Goal: Information Seeking & Learning: Learn about a topic

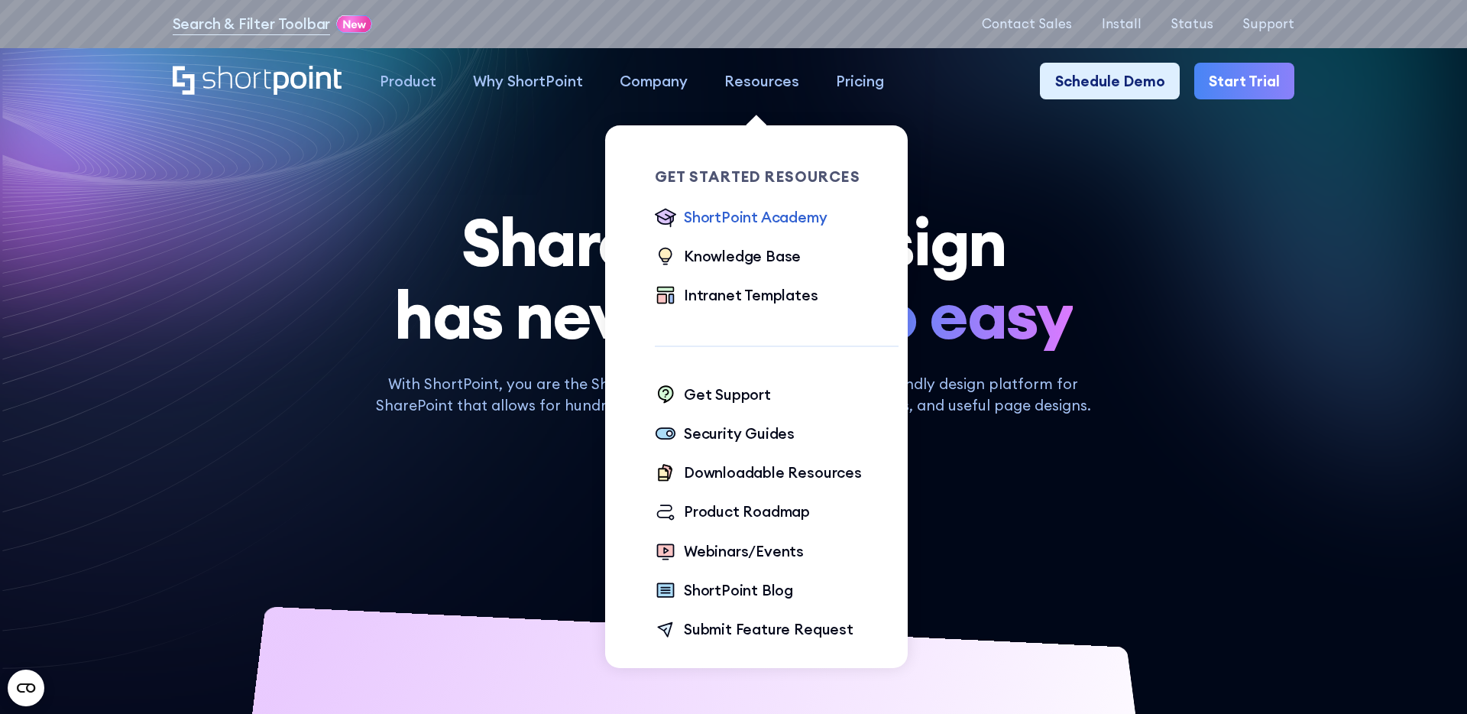
click at [732, 220] on div "ShortPoint Academy" at bounding box center [756, 217] width 144 height 22
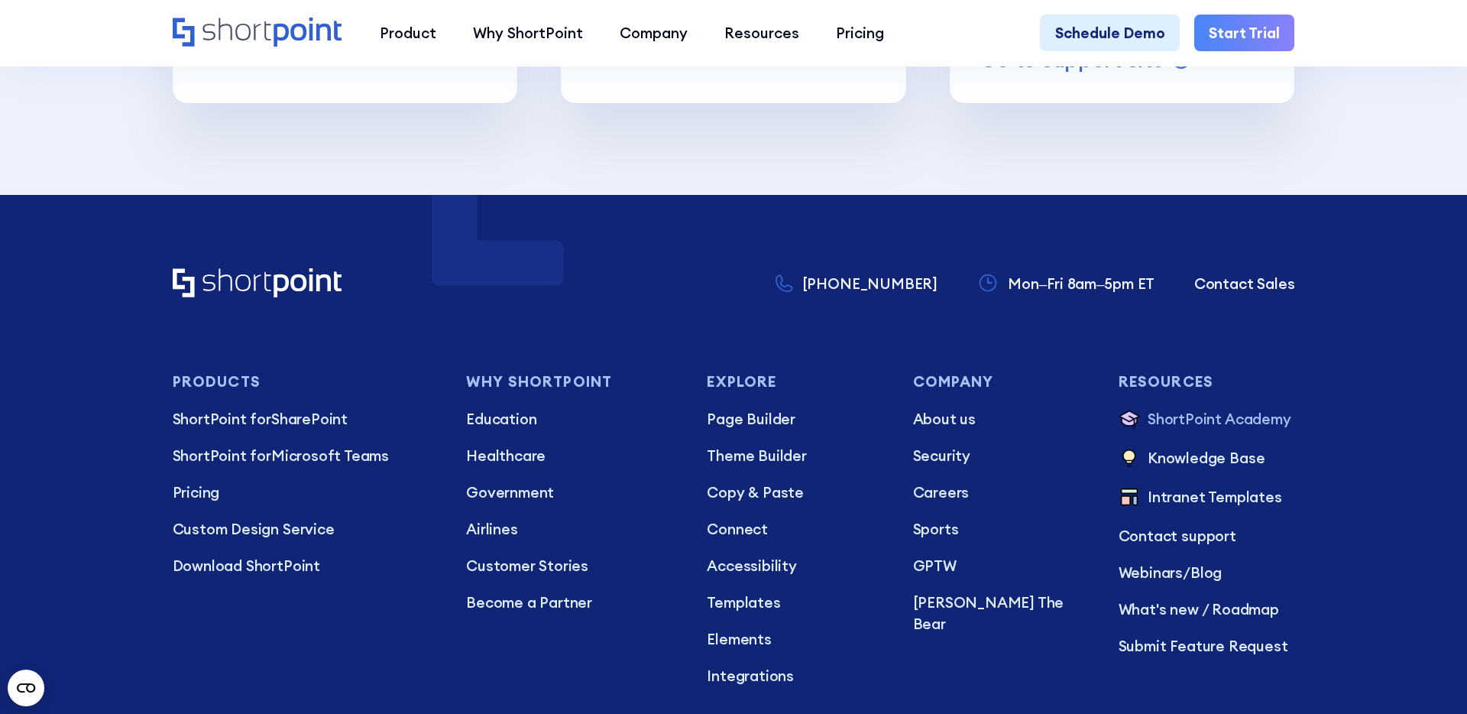
scroll to position [7026, 0]
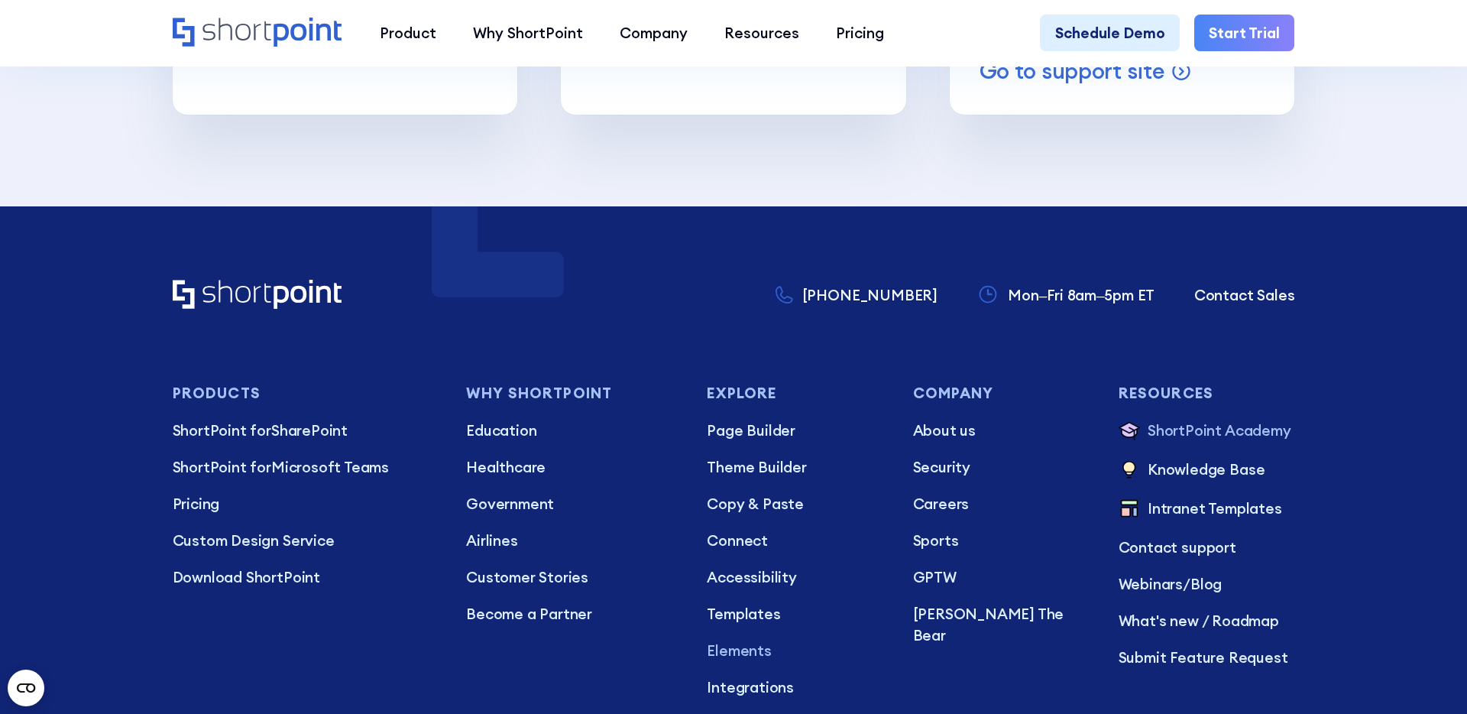
click at [735, 640] on p "Elements" at bounding box center [795, 651] width 177 height 22
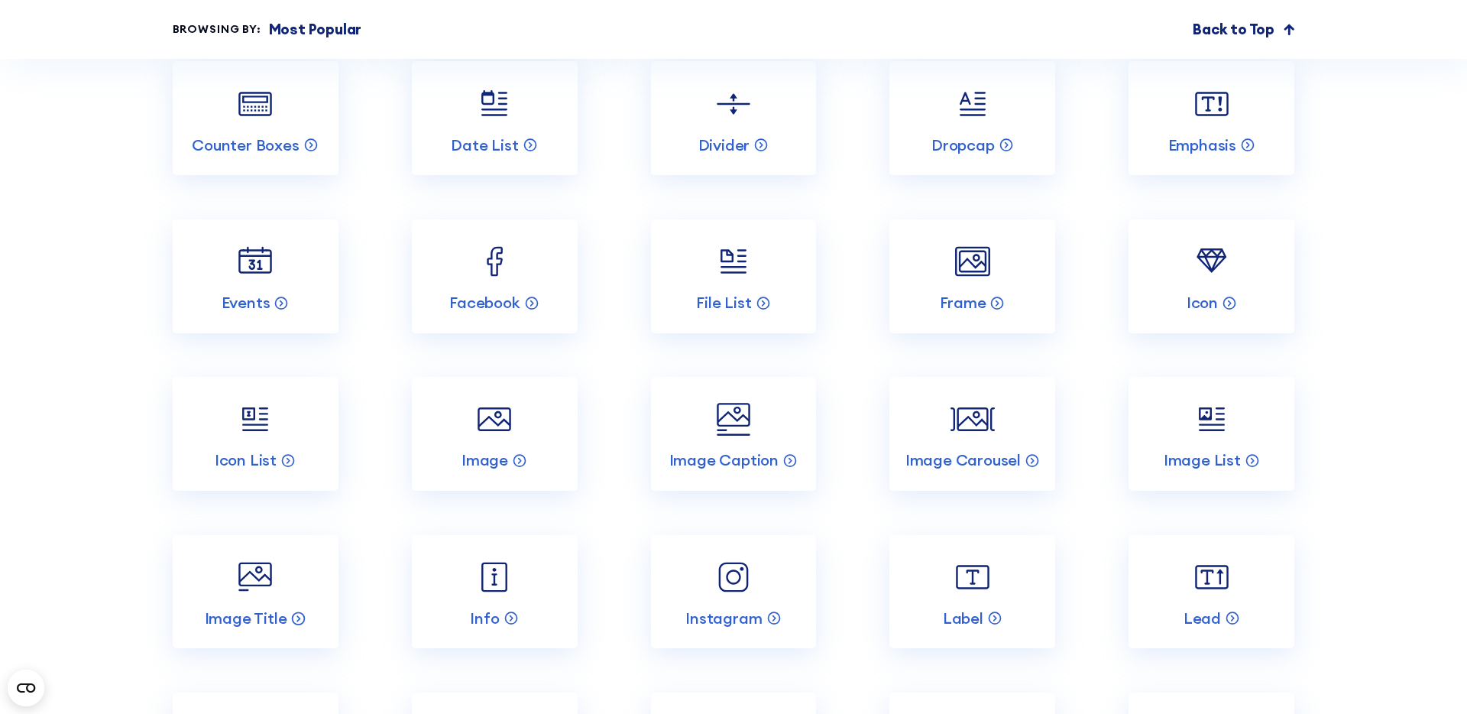
scroll to position [2300, 0]
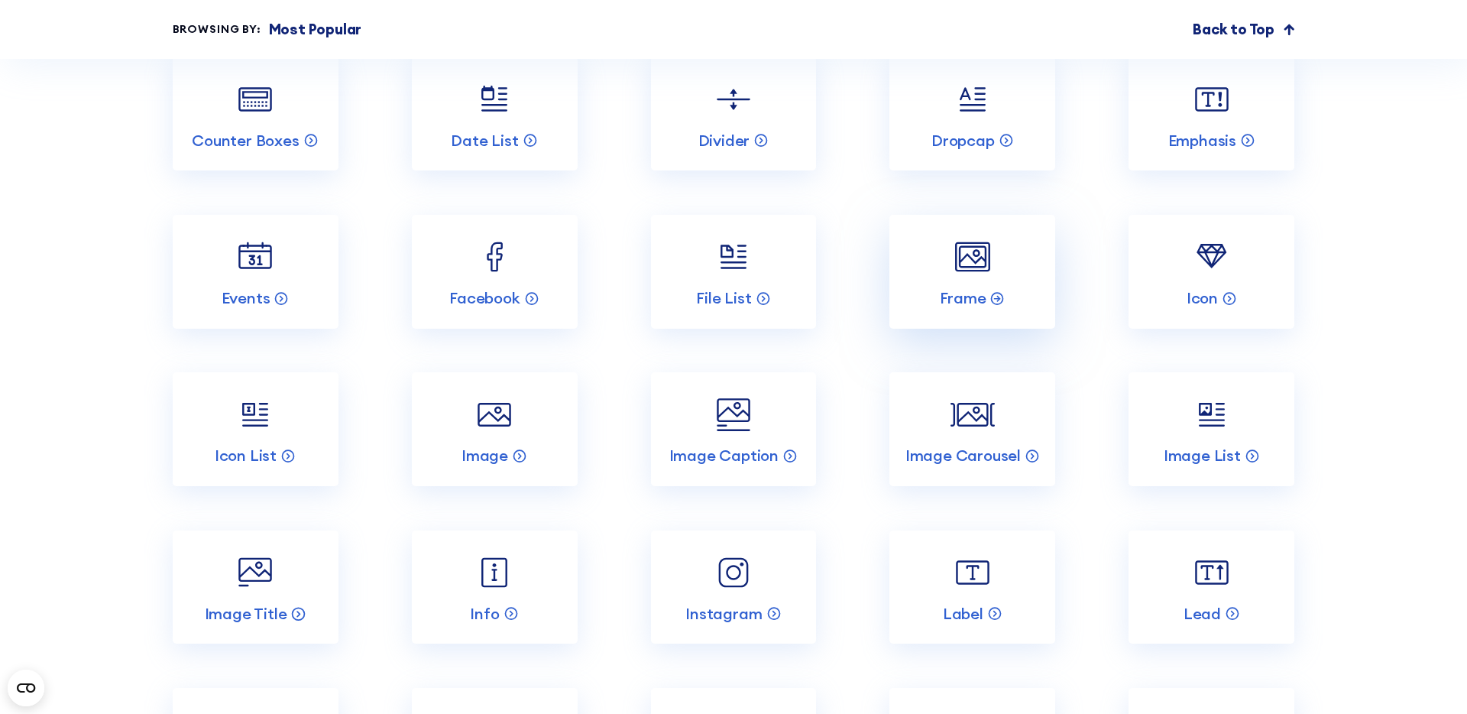
click at [929, 230] on link "Frame" at bounding box center [973, 272] width 166 height 114
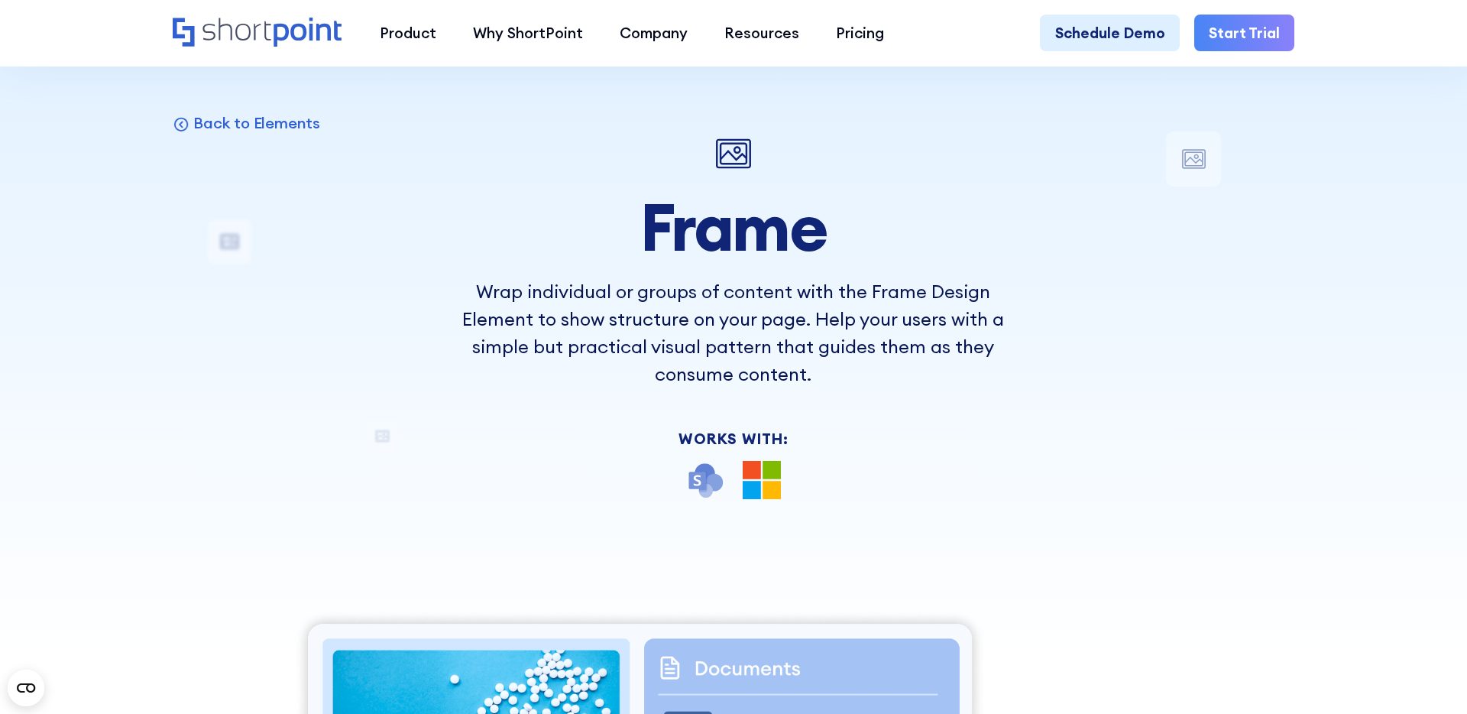
scroll to position [50, 0]
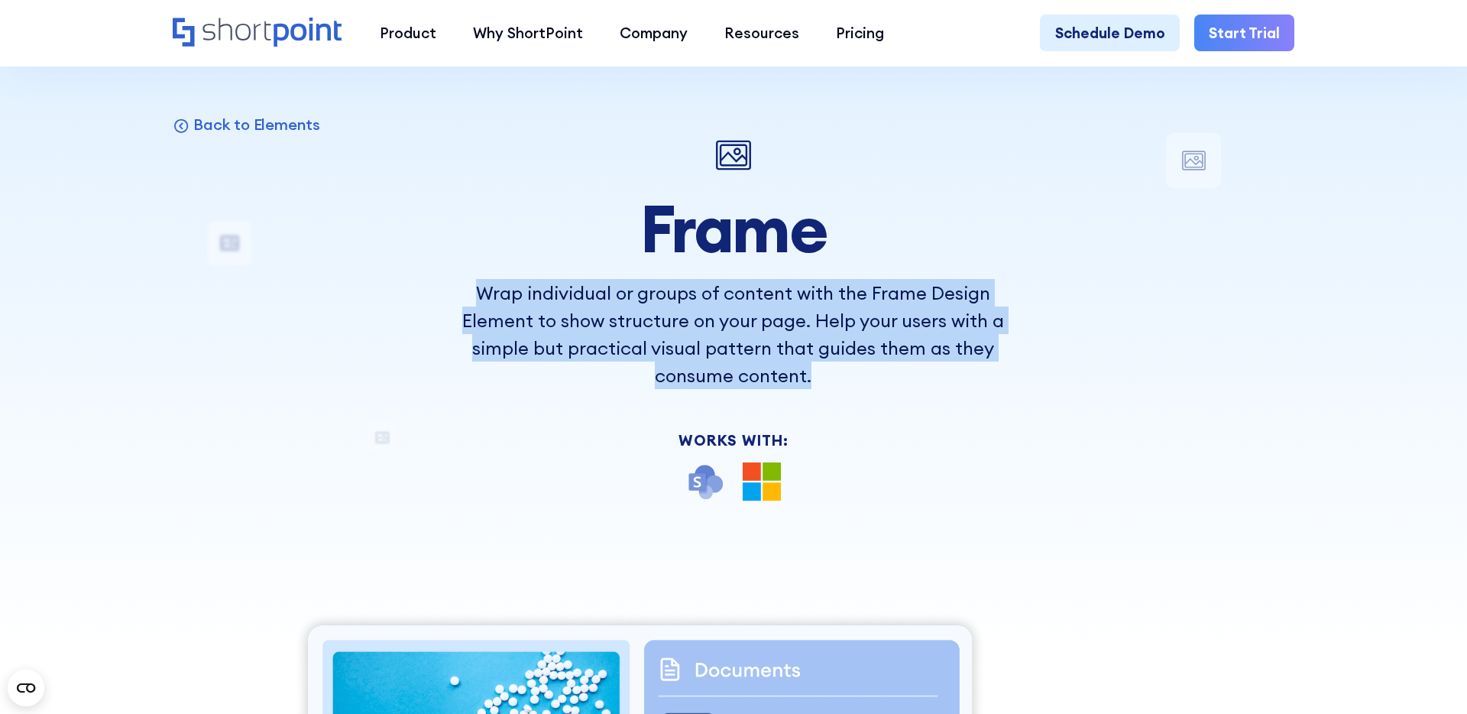
drag, startPoint x: 478, startPoint y: 293, endPoint x: 832, endPoint y: 374, distance: 362.1
click at [832, 374] on p "Wrap individual or groups of content with the Frame Design Element to show stru…" at bounding box center [734, 334] width 550 height 110
click at [248, 131] on p "Back to Elements" at bounding box center [256, 125] width 127 height 20
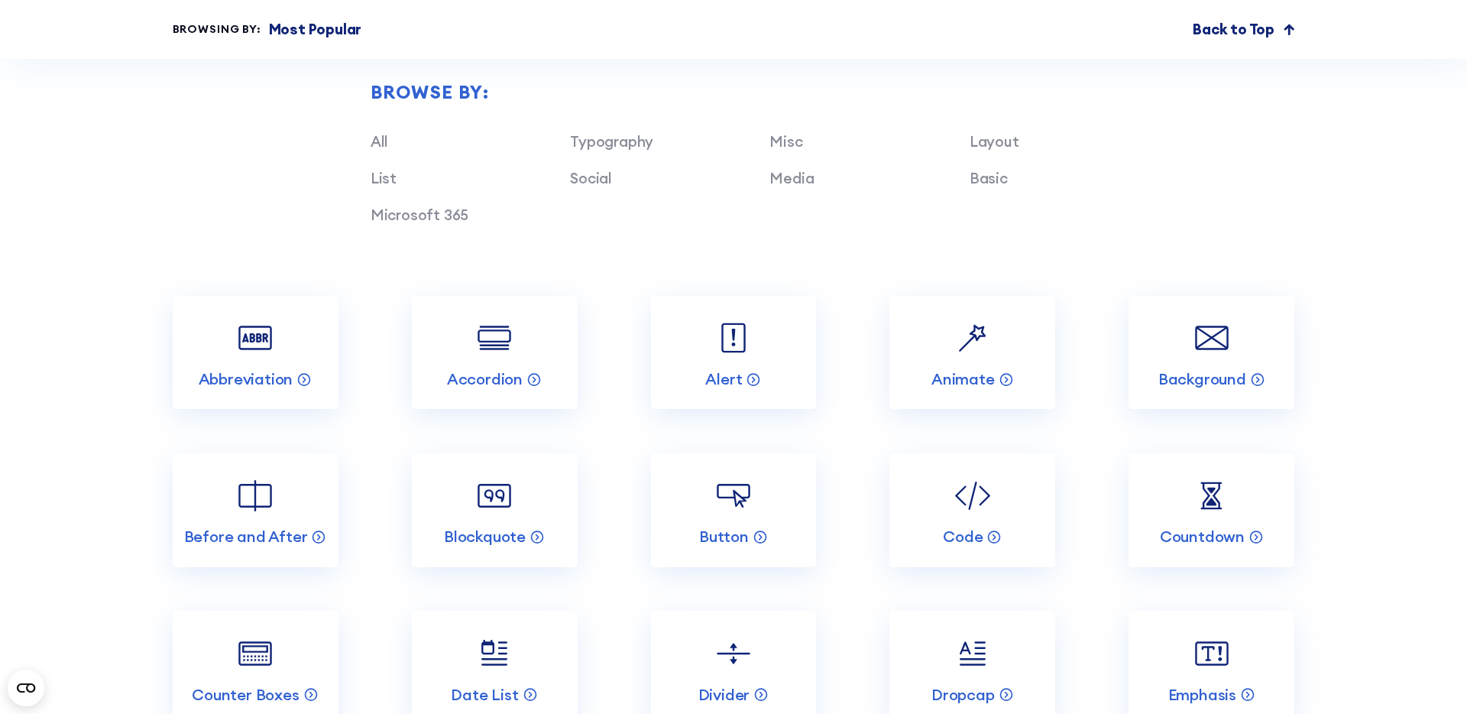
scroll to position [1758, 0]
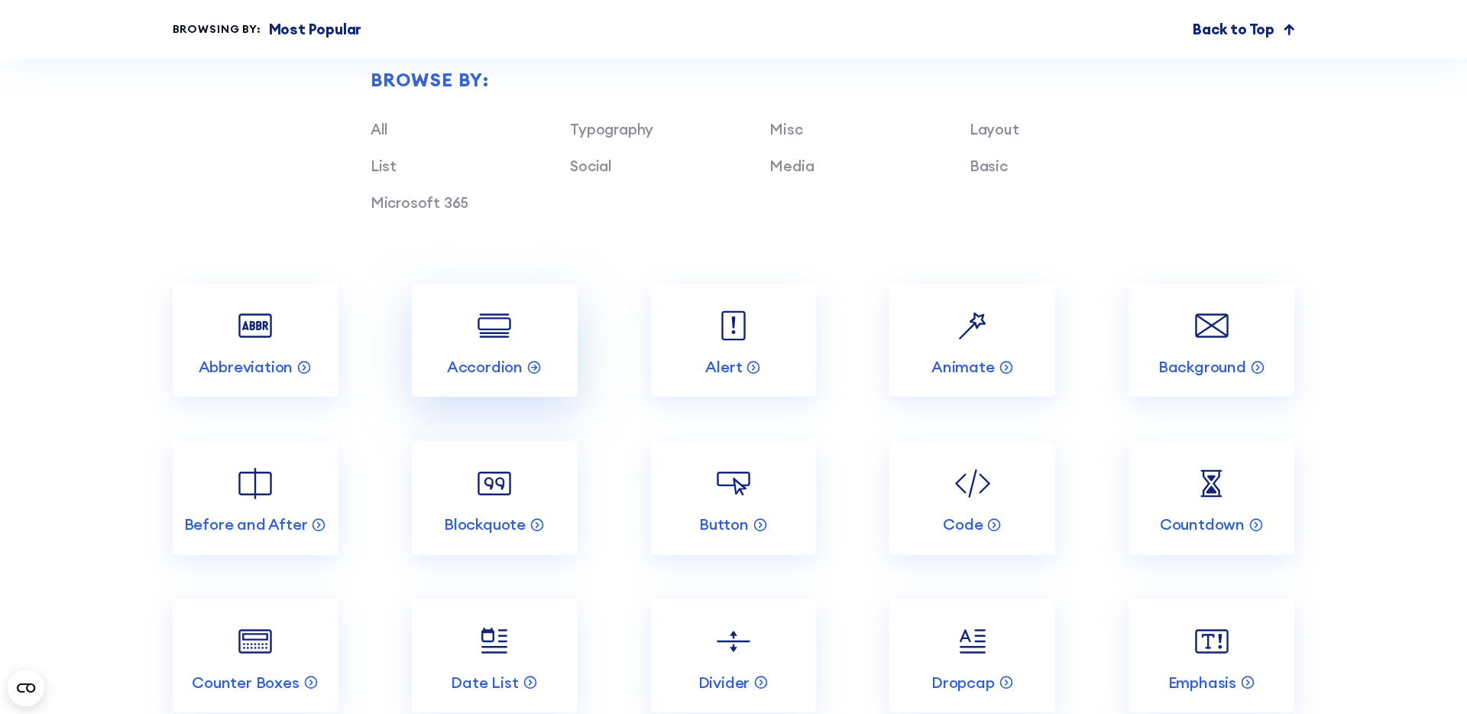
click at [476, 325] on img at bounding box center [494, 325] width 44 height 44
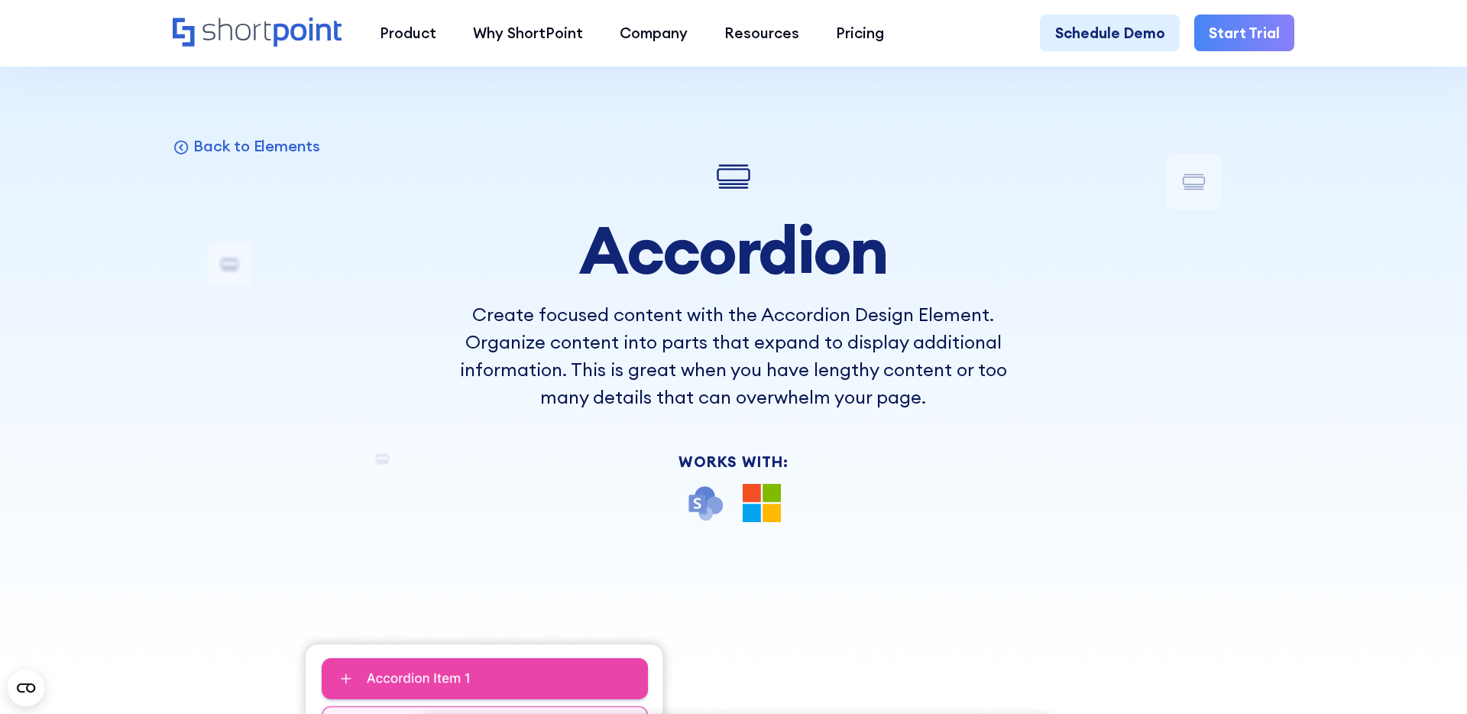
scroll to position [28, 0]
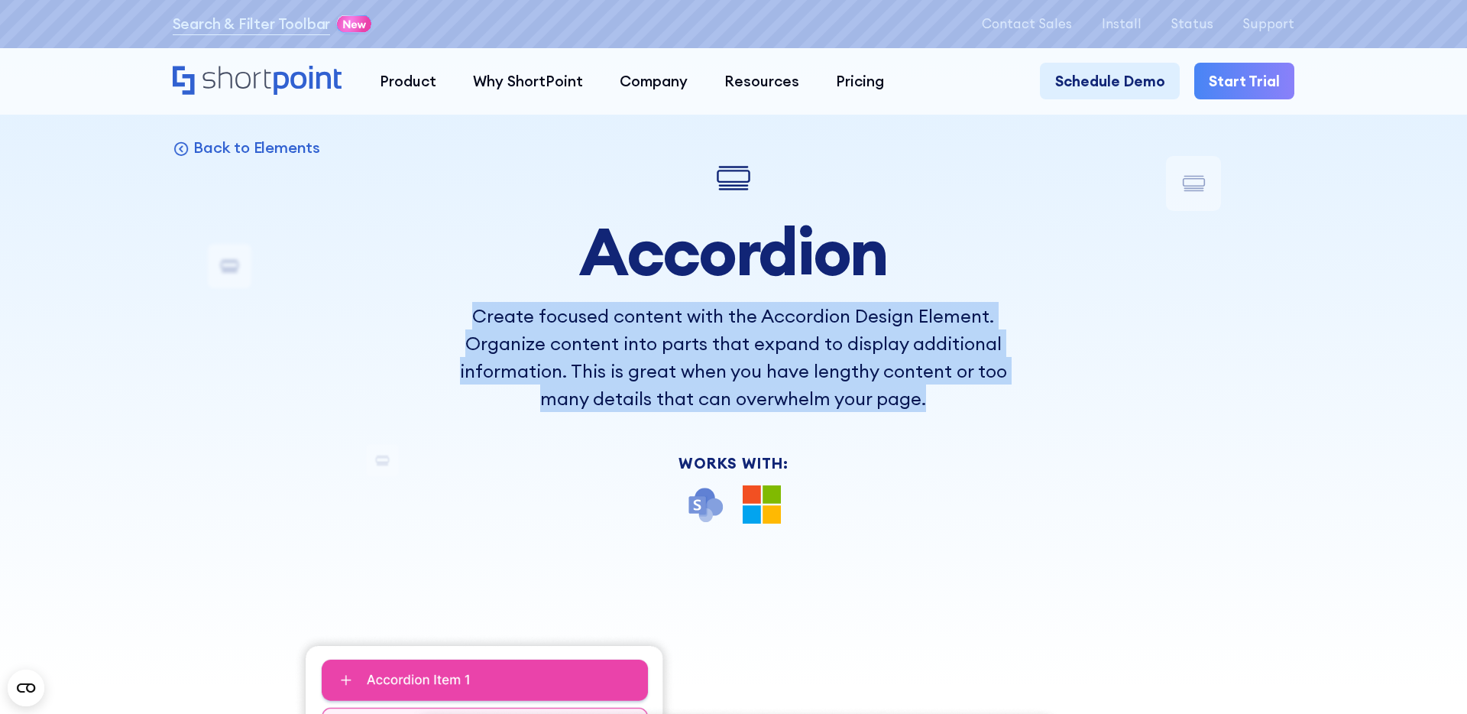
drag, startPoint x: 934, startPoint y: 406, endPoint x: 470, endPoint y: 322, distance: 471.5
click at [470, 322] on p "Create focused content with the Accordion Design Element. Organize content into…" at bounding box center [734, 357] width 550 height 110
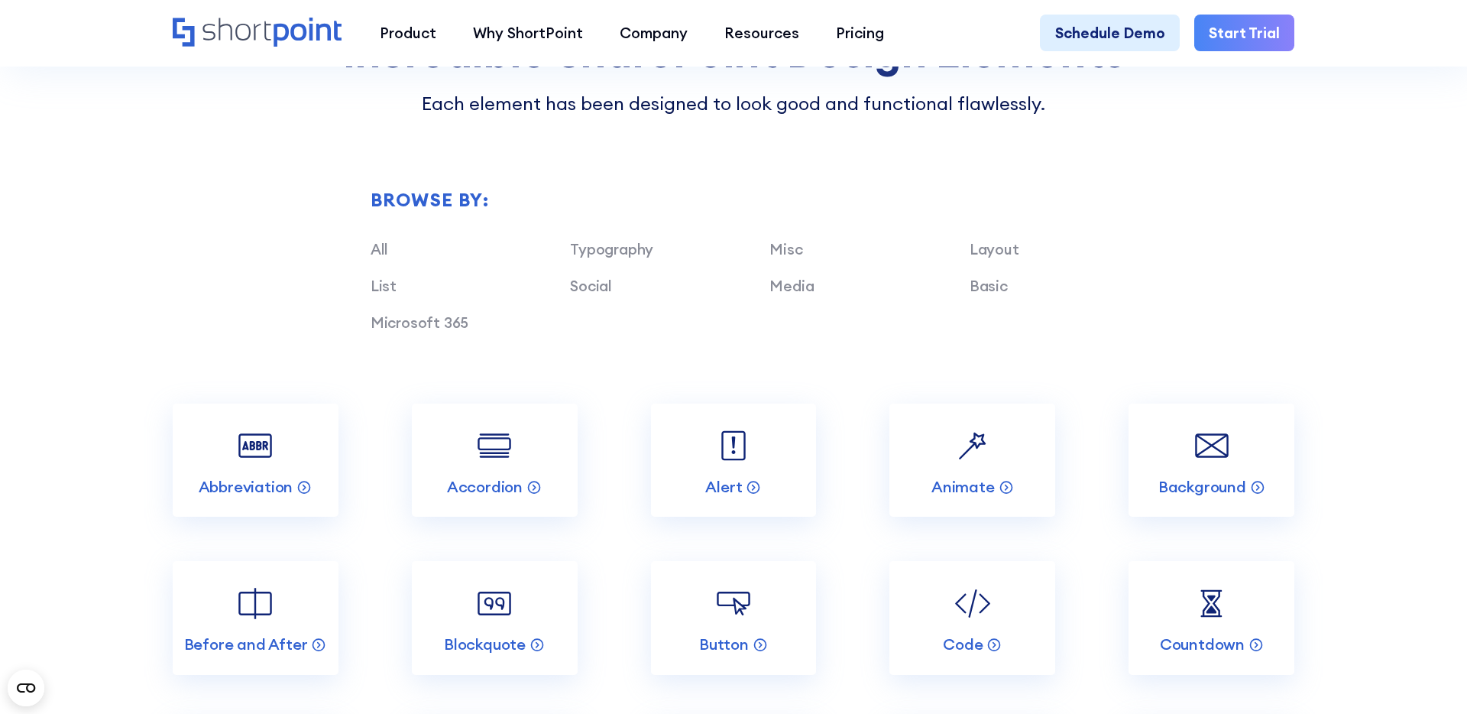
scroll to position [1647, 0]
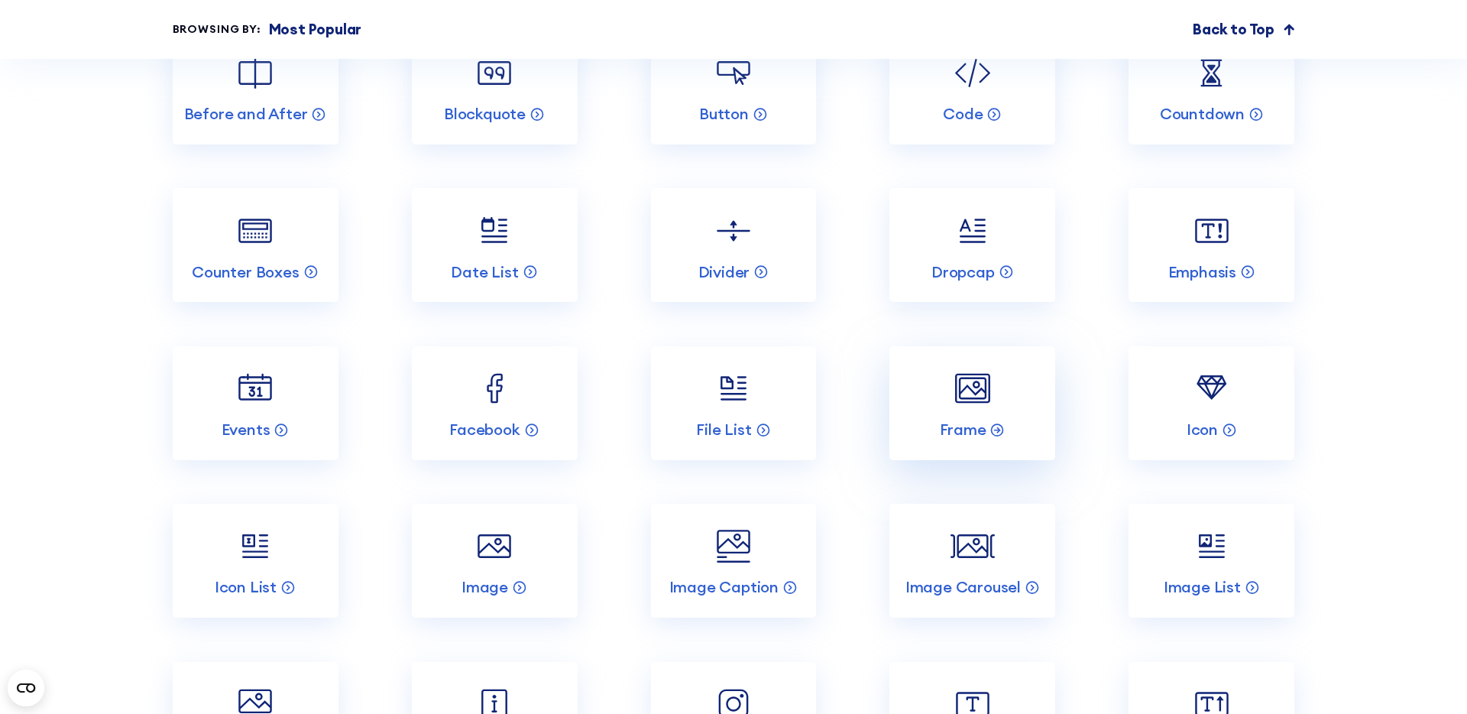
click at [989, 348] on link "Frame" at bounding box center [973, 403] width 166 height 114
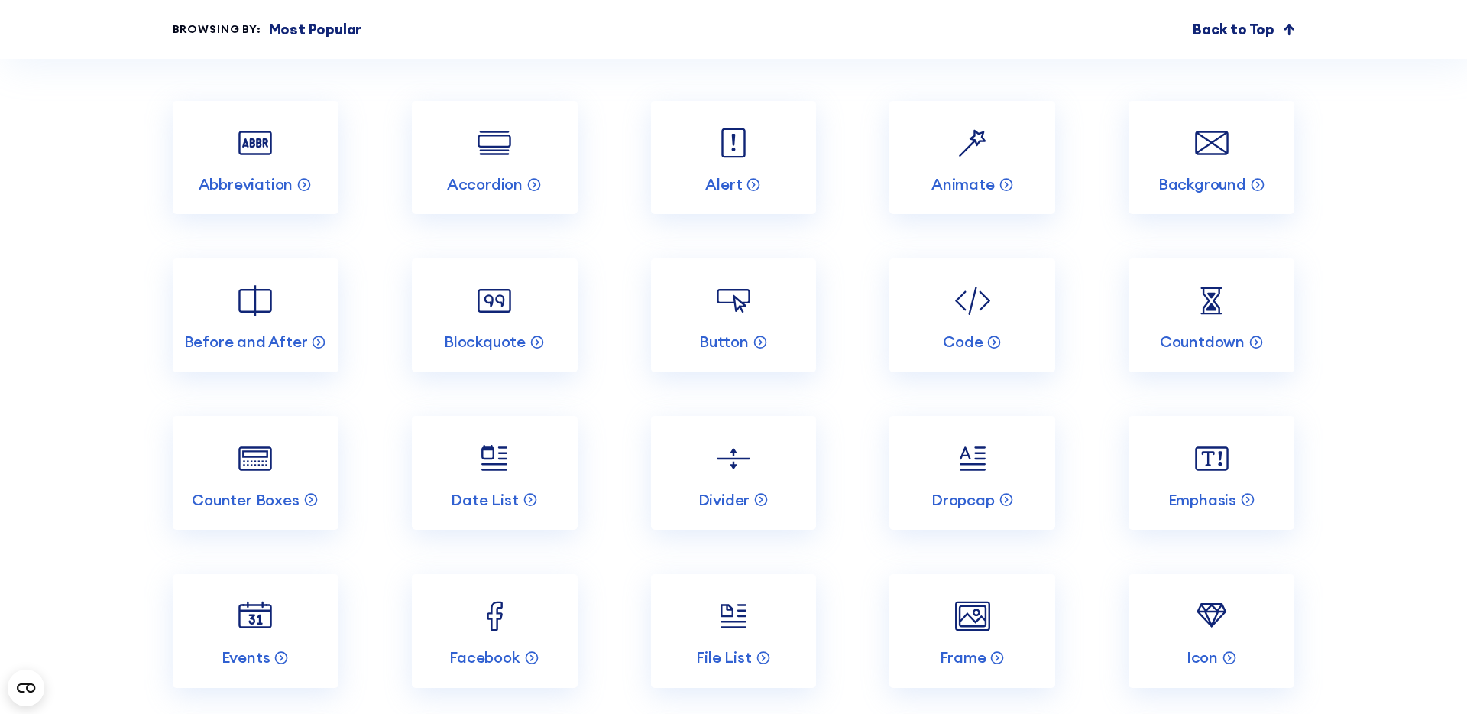
scroll to position [1987, 0]
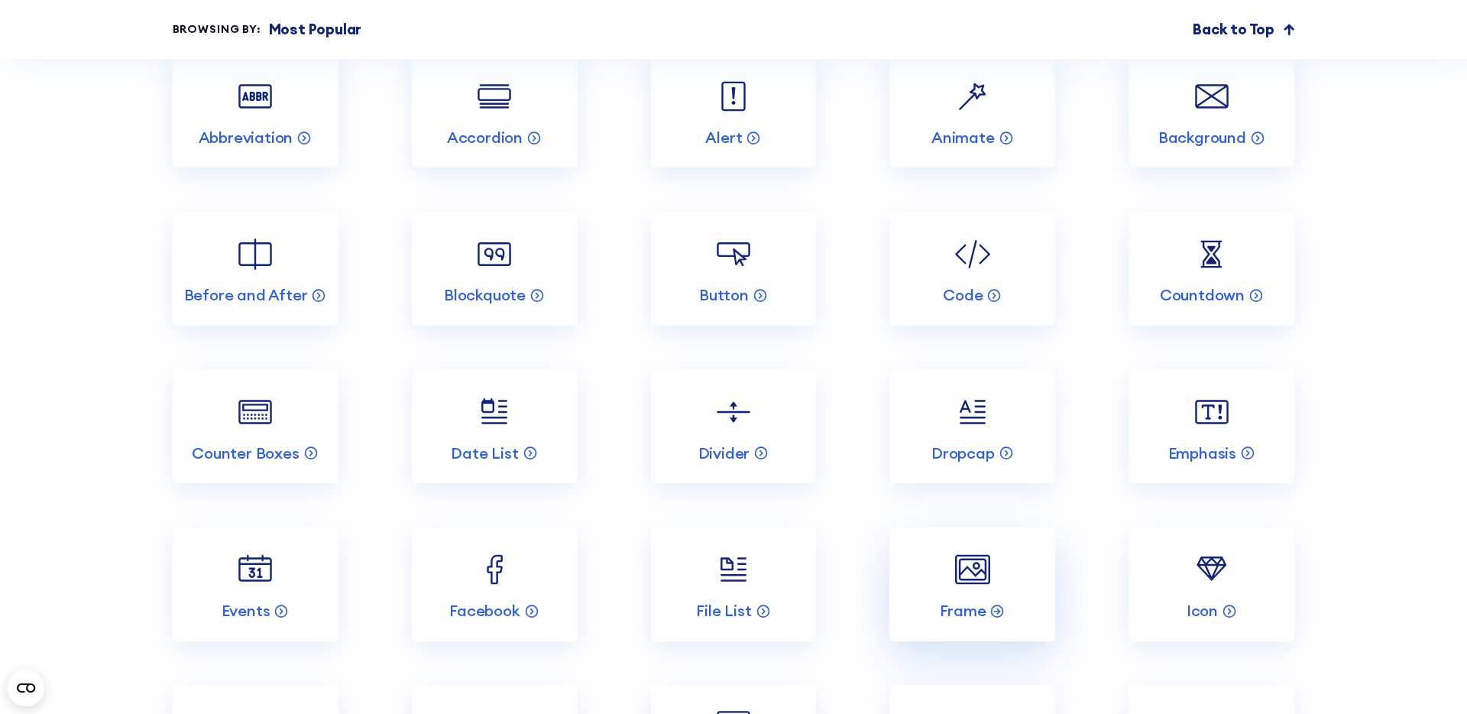
click at [948, 569] on link "Frame" at bounding box center [973, 584] width 166 height 114
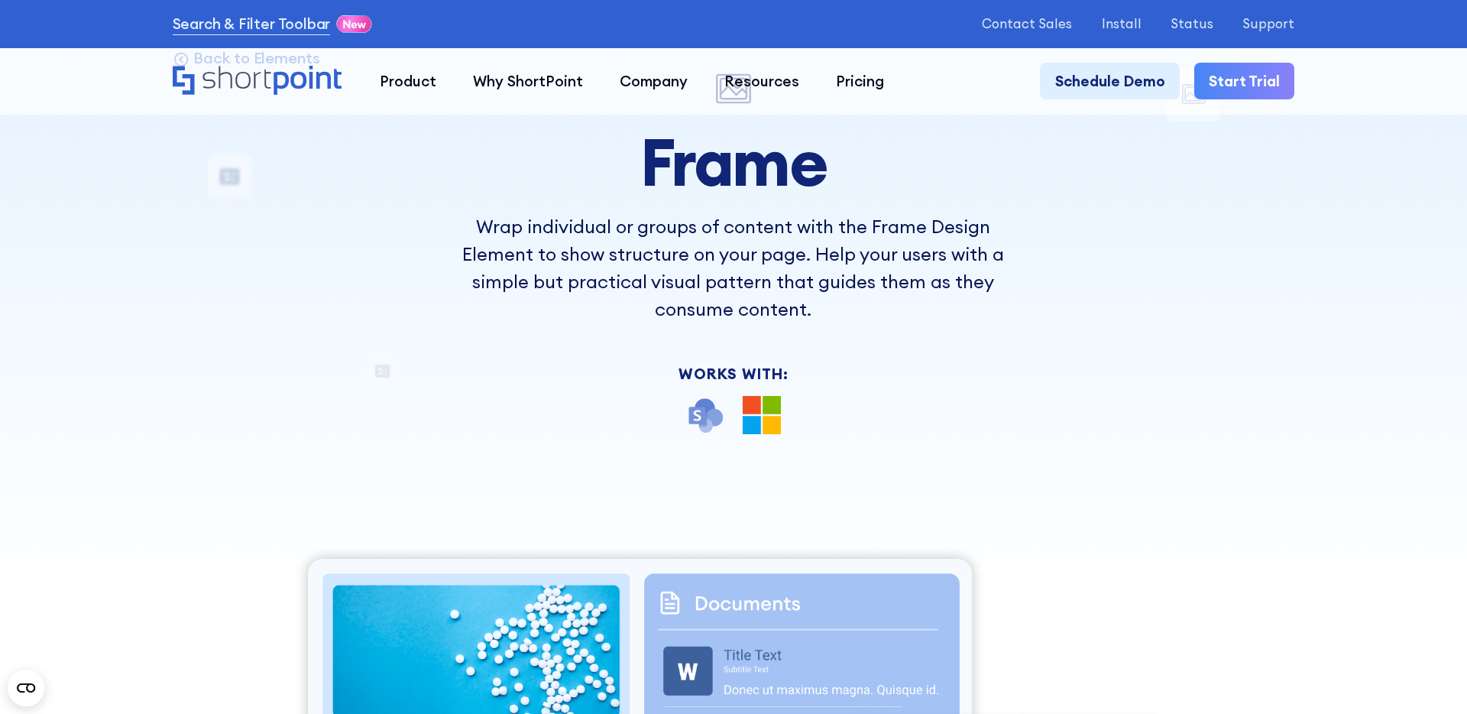
scroll to position [12, 0]
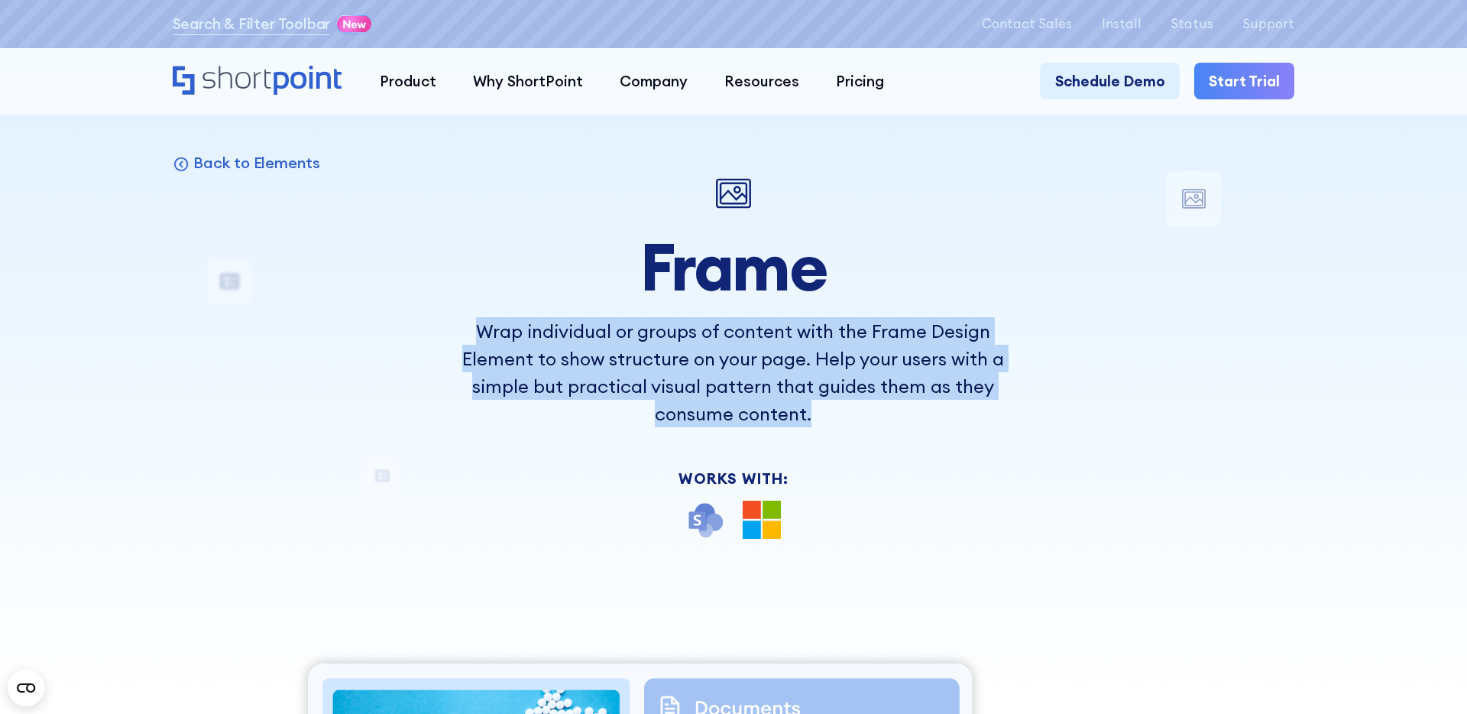
drag, startPoint x: 480, startPoint y: 335, endPoint x: 819, endPoint y: 421, distance: 349.4
click at [819, 421] on p "Wrap individual or groups of content with the Frame Design Element to show stru…" at bounding box center [734, 372] width 550 height 110
copy p "Wrap individual or groups of content with the Frame Design Element to show stru…"
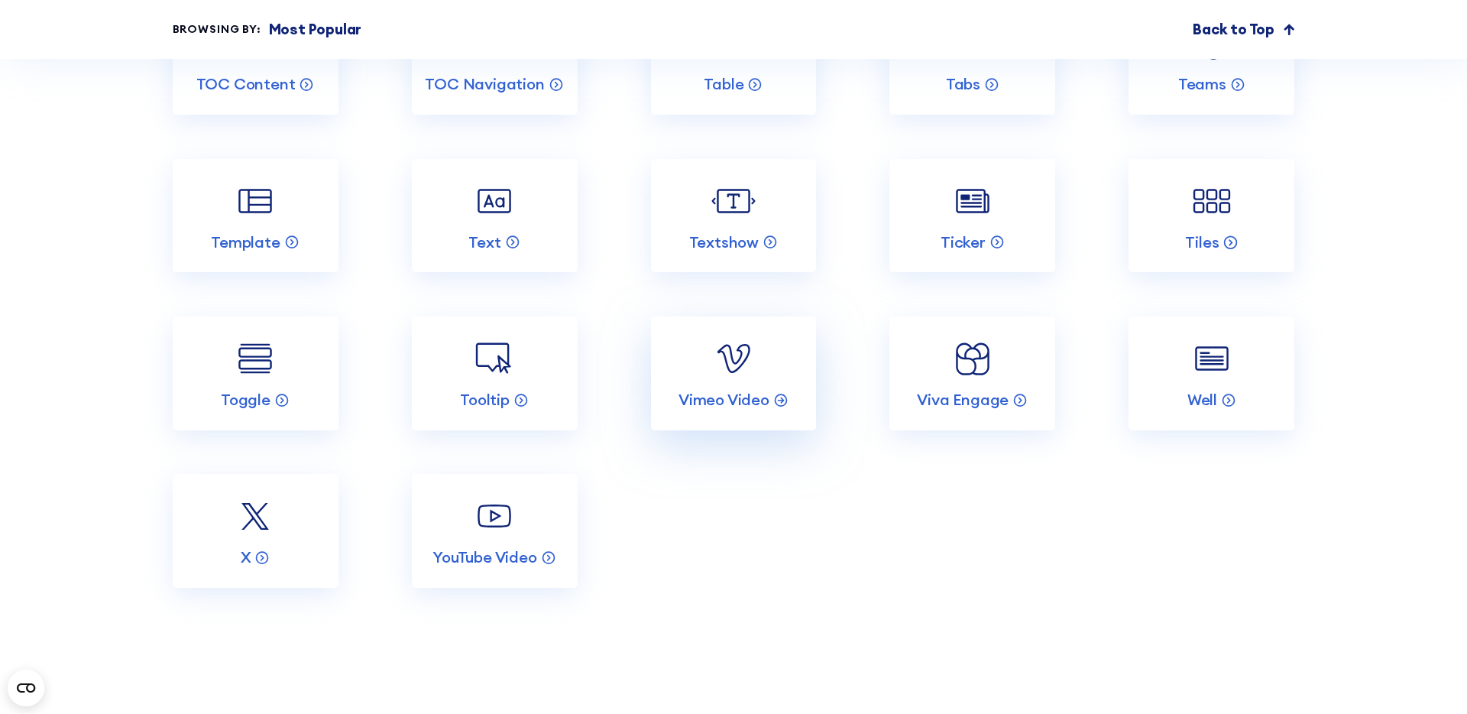
scroll to position [3480, 0]
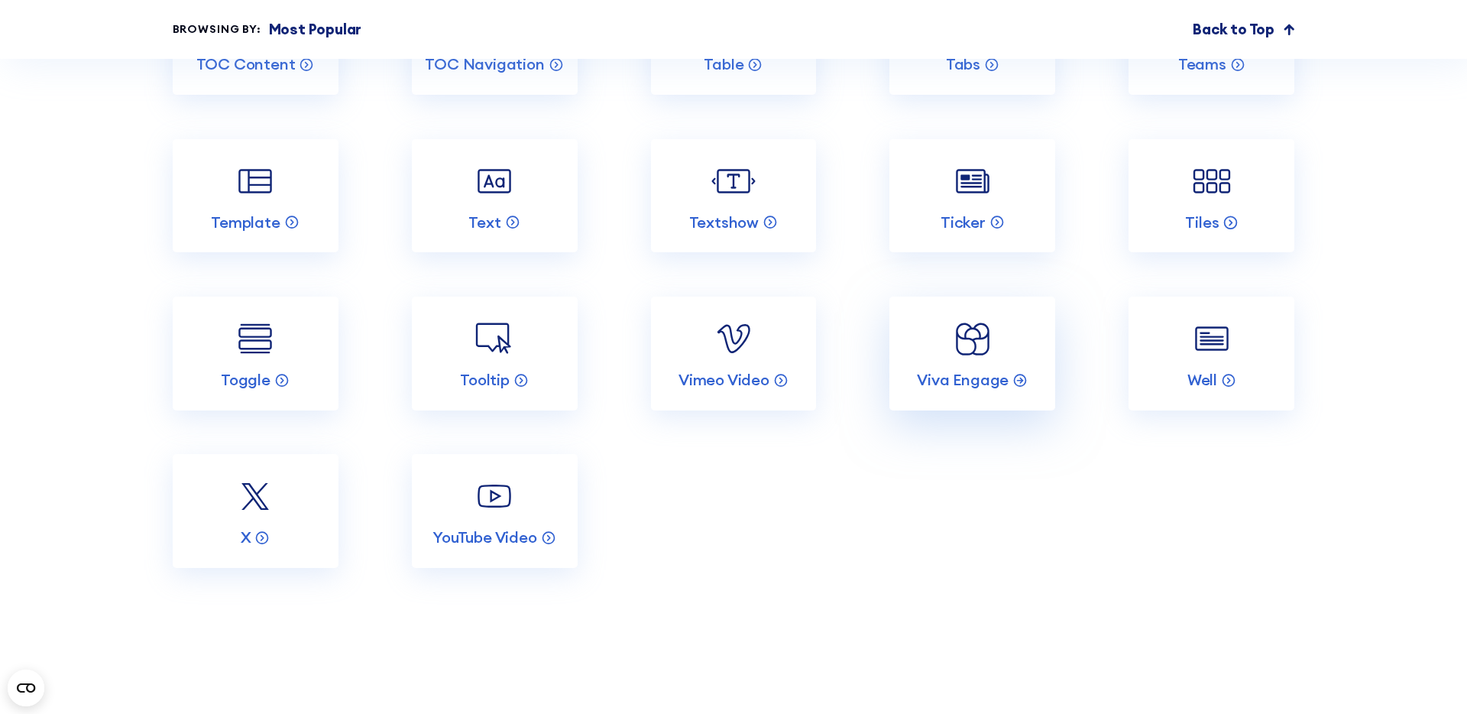
click at [977, 350] on img at bounding box center [973, 338] width 44 height 44
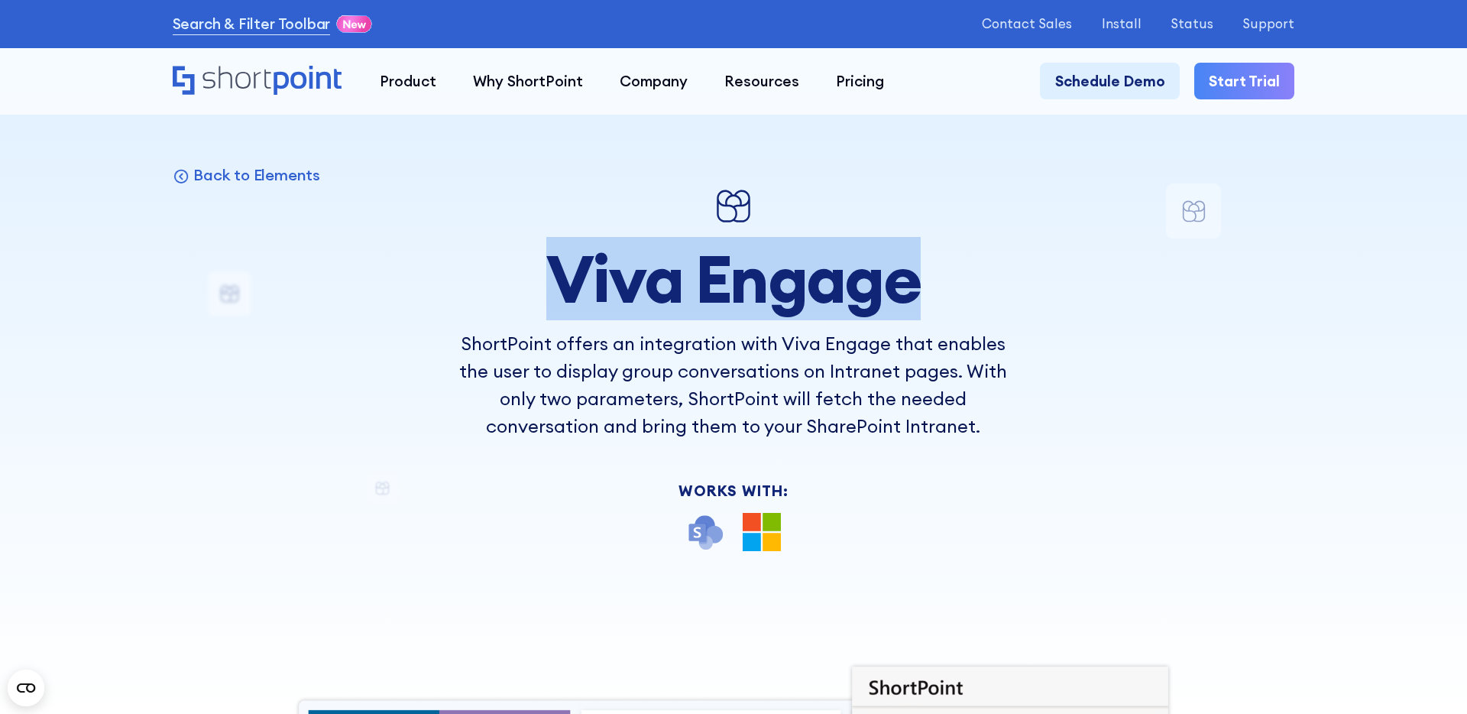
drag, startPoint x: 559, startPoint y: 277, endPoint x: 916, endPoint y: 277, distance: 357.7
click at [916, 277] on h1 "Viva Engage" at bounding box center [734, 278] width 550 height 73
copy h1 "Viva Engage"
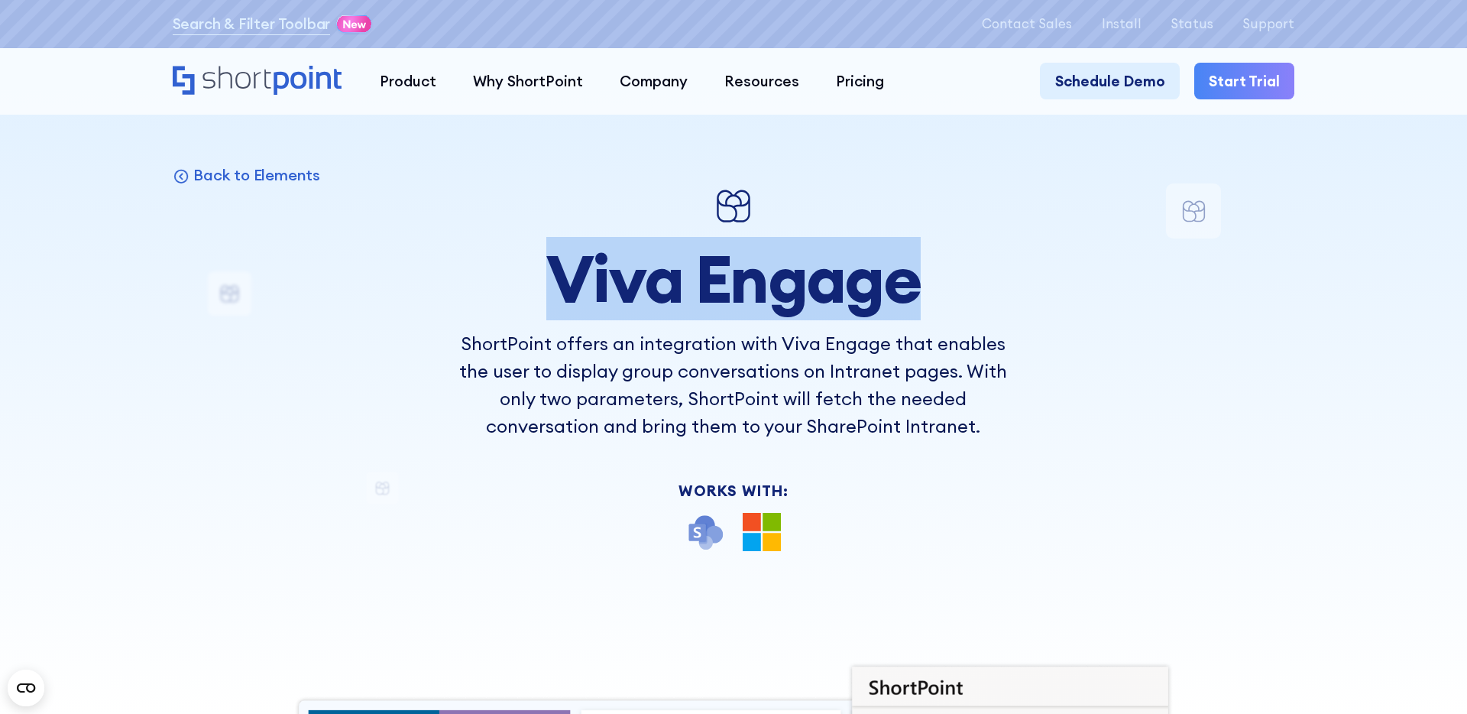
scroll to position [97, 0]
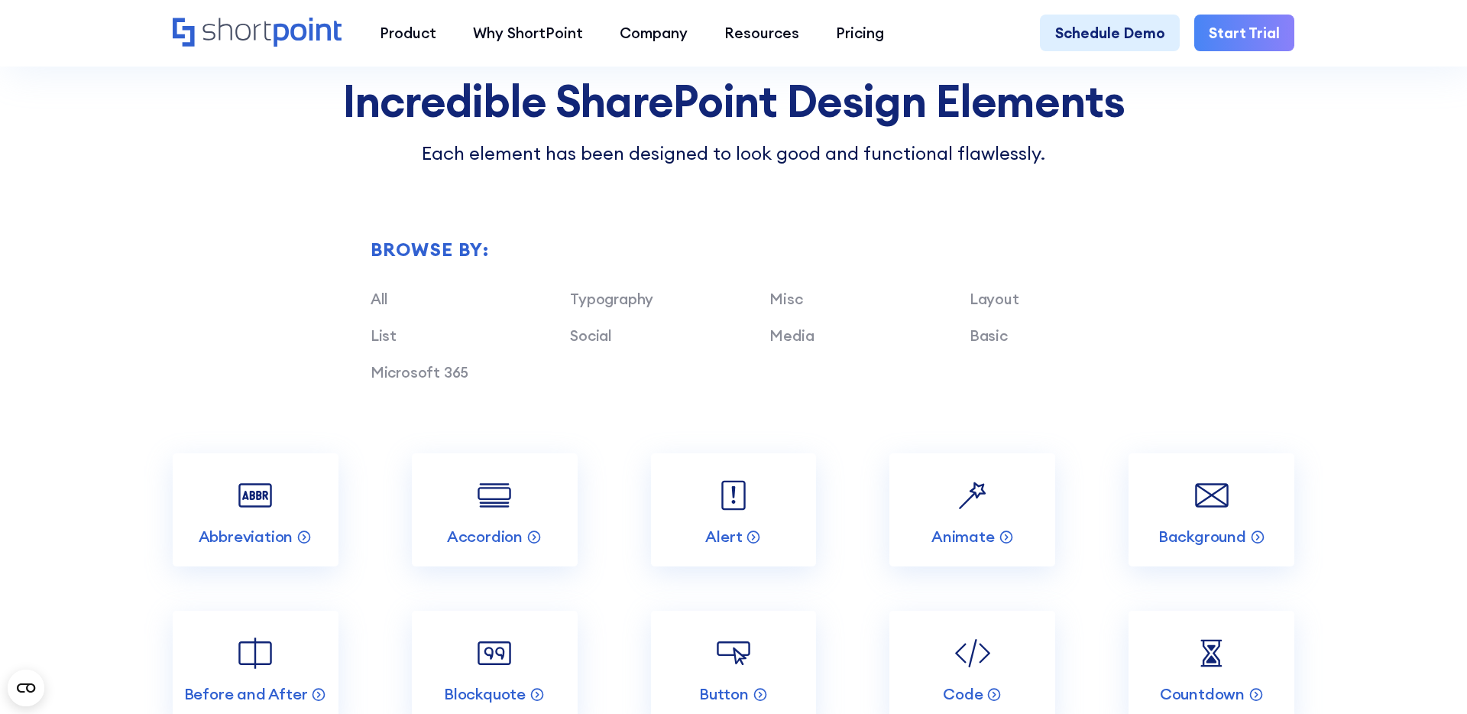
scroll to position [1571, 0]
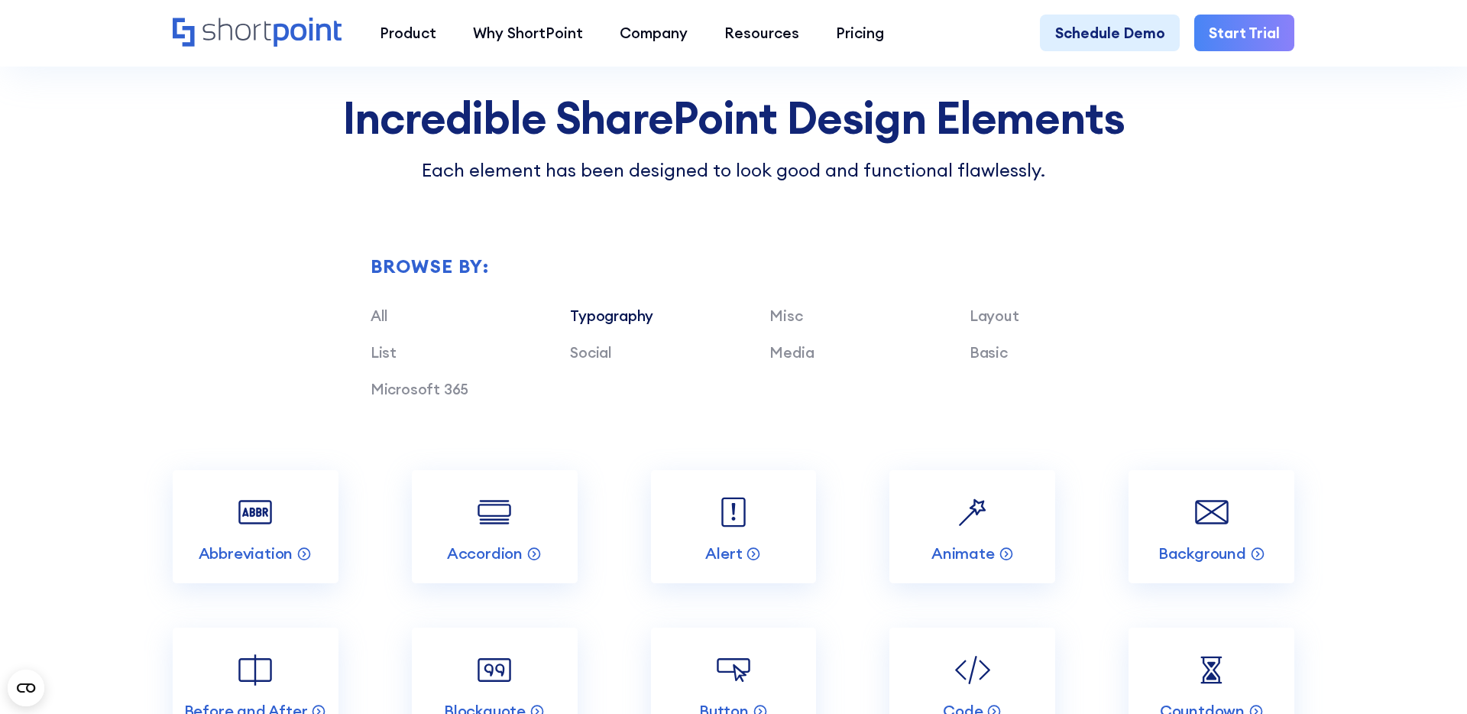
click at [596, 317] on link "Typography" at bounding box center [611, 315] width 83 height 18
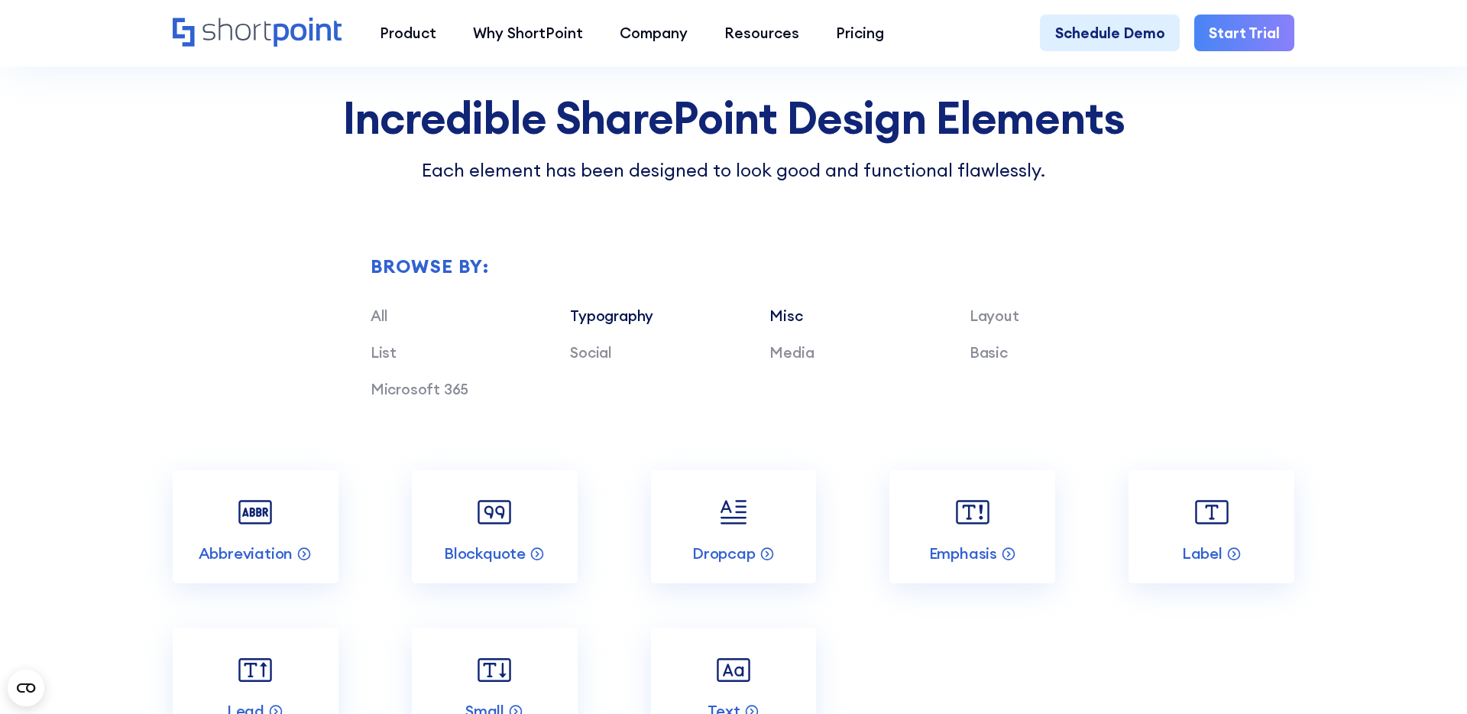
click at [776, 318] on link "Misc" at bounding box center [786, 315] width 33 height 18
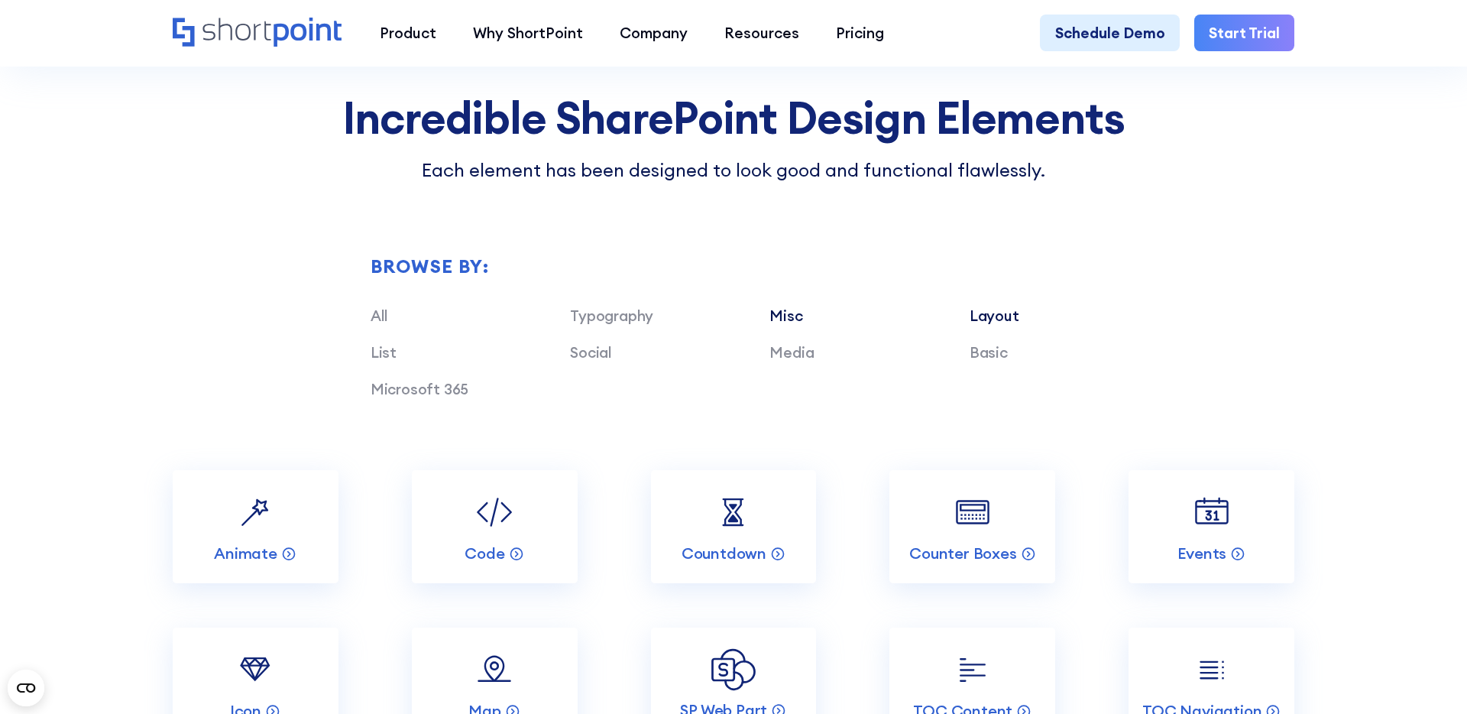
click at [992, 319] on link "Layout" at bounding box center [995, 315] width 50 height 18
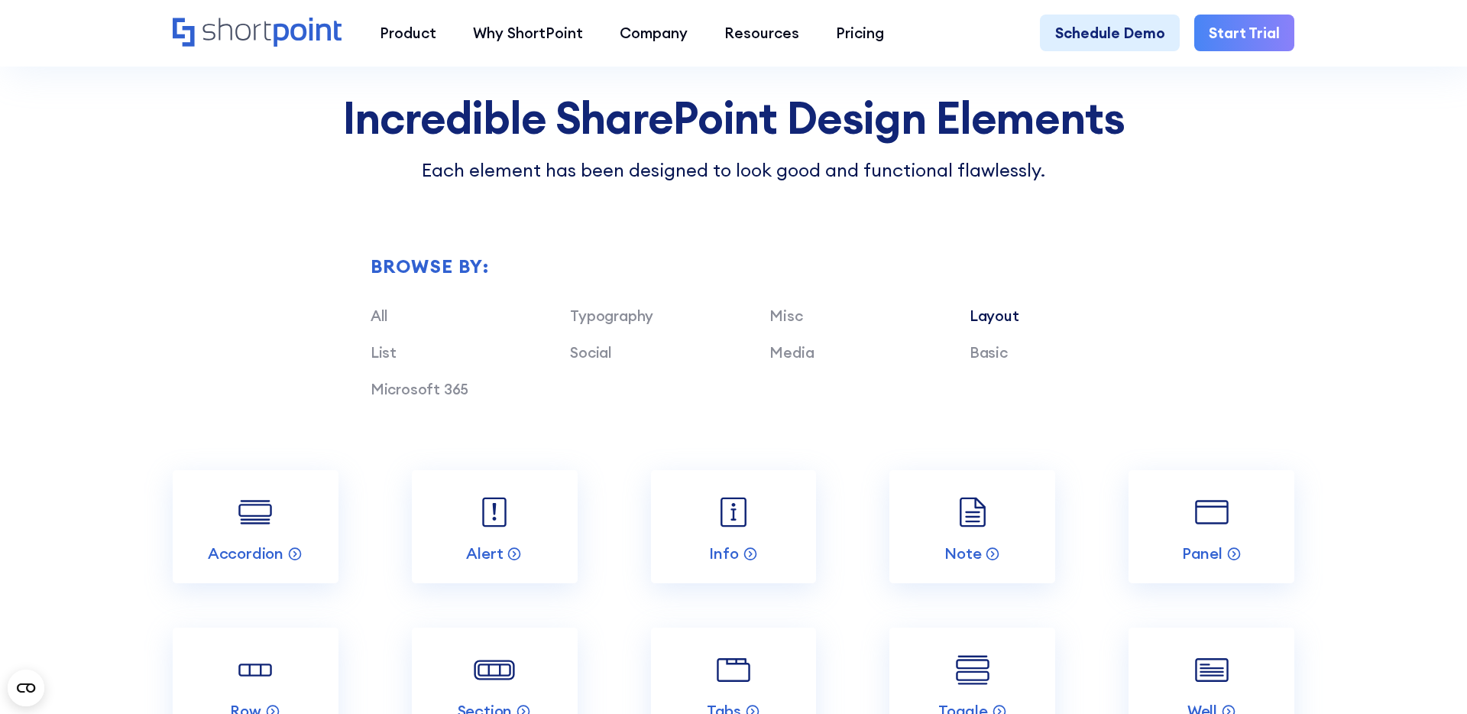
click at [978, 361] on div "Basic" at bounding box center [1069, 353] width 199 height 22
click at [981, 355] on link "Basic" at bounding box center [989, 352] width 38 height 18
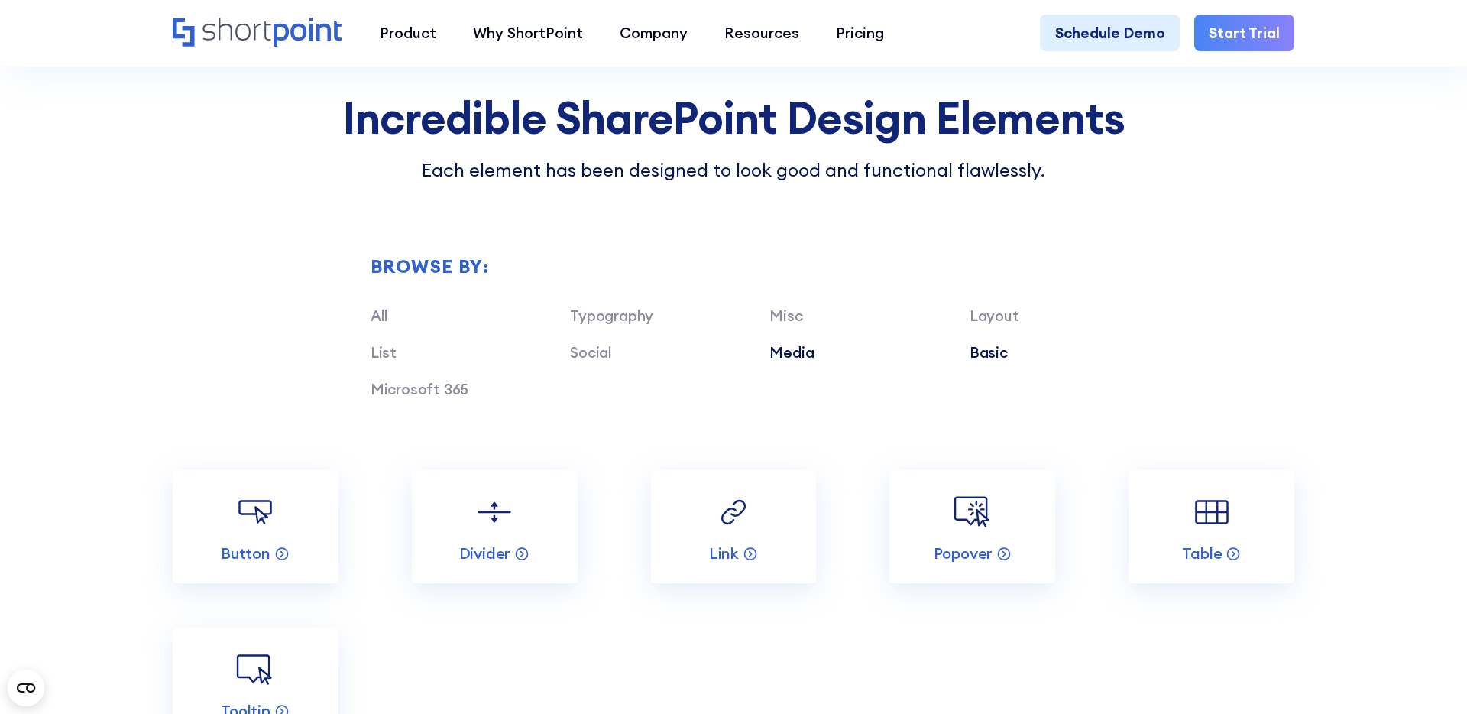
click at [796, 356] on link "Media" at bounding box center [792, 352] width 44 height 18
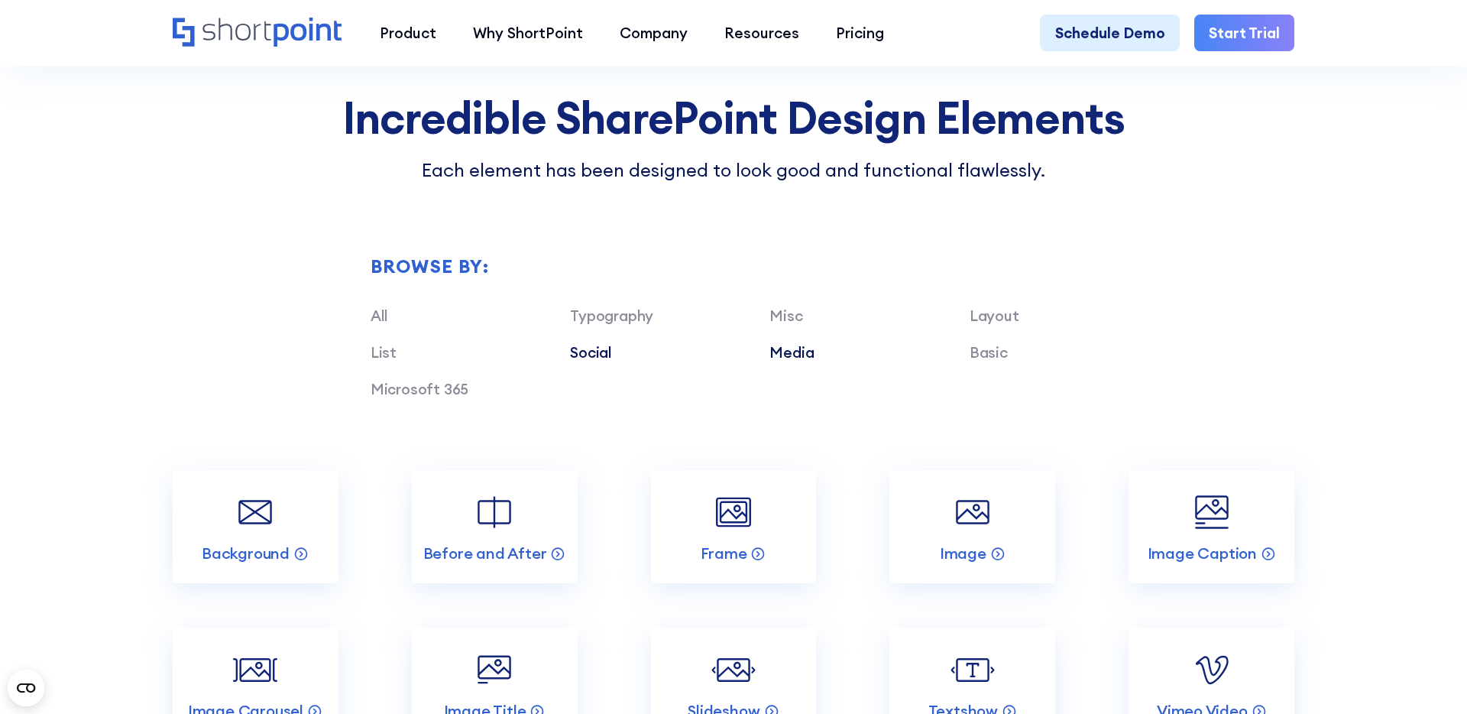
click at [590, 355] on link "Social" at bounding box center [591, 352] width 42 height 18
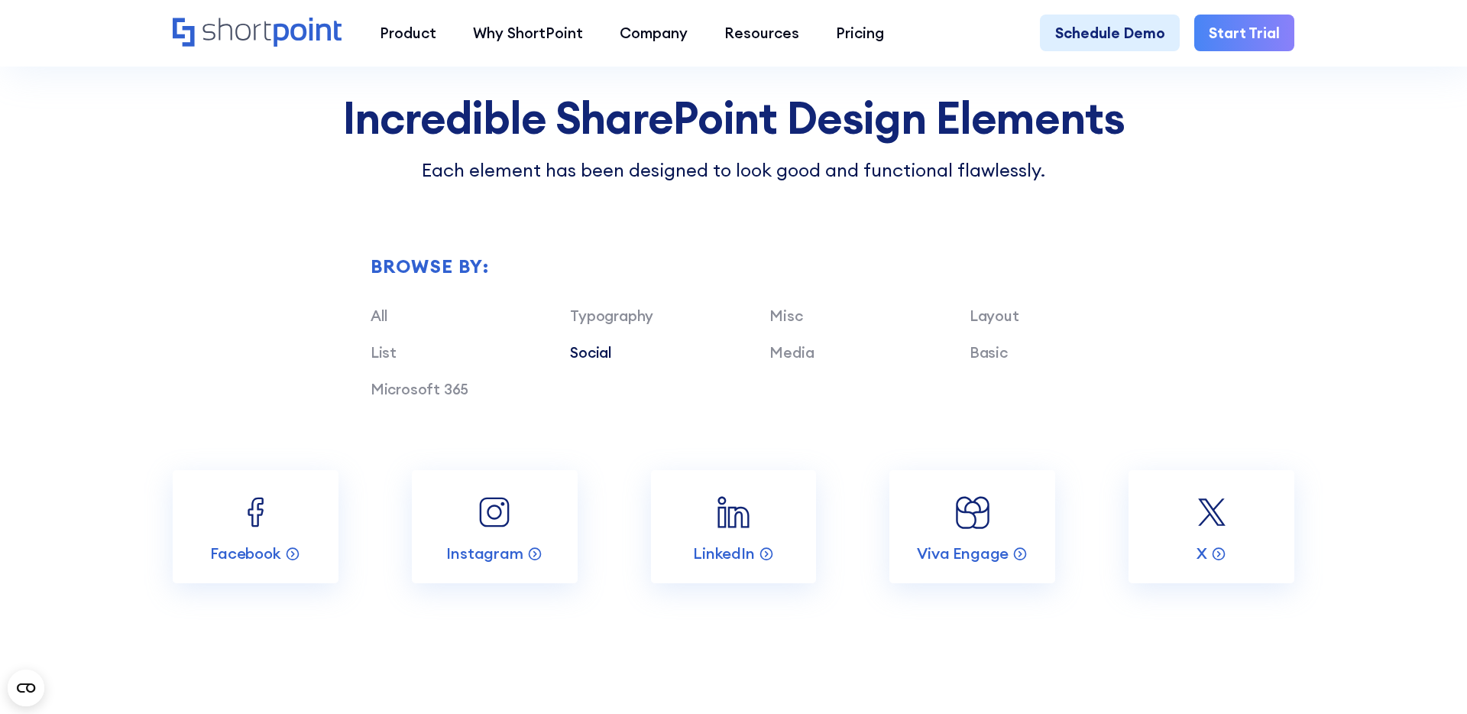
click at [1281, 267] on div "Browse by: All Typography Misc Layout List Social Media Basic Microsoft 365" at bounding box center [734, 326] width 1123 height 286
click at [377, 318] on link "All" at bounding box center [380, 315] width 18 height 18
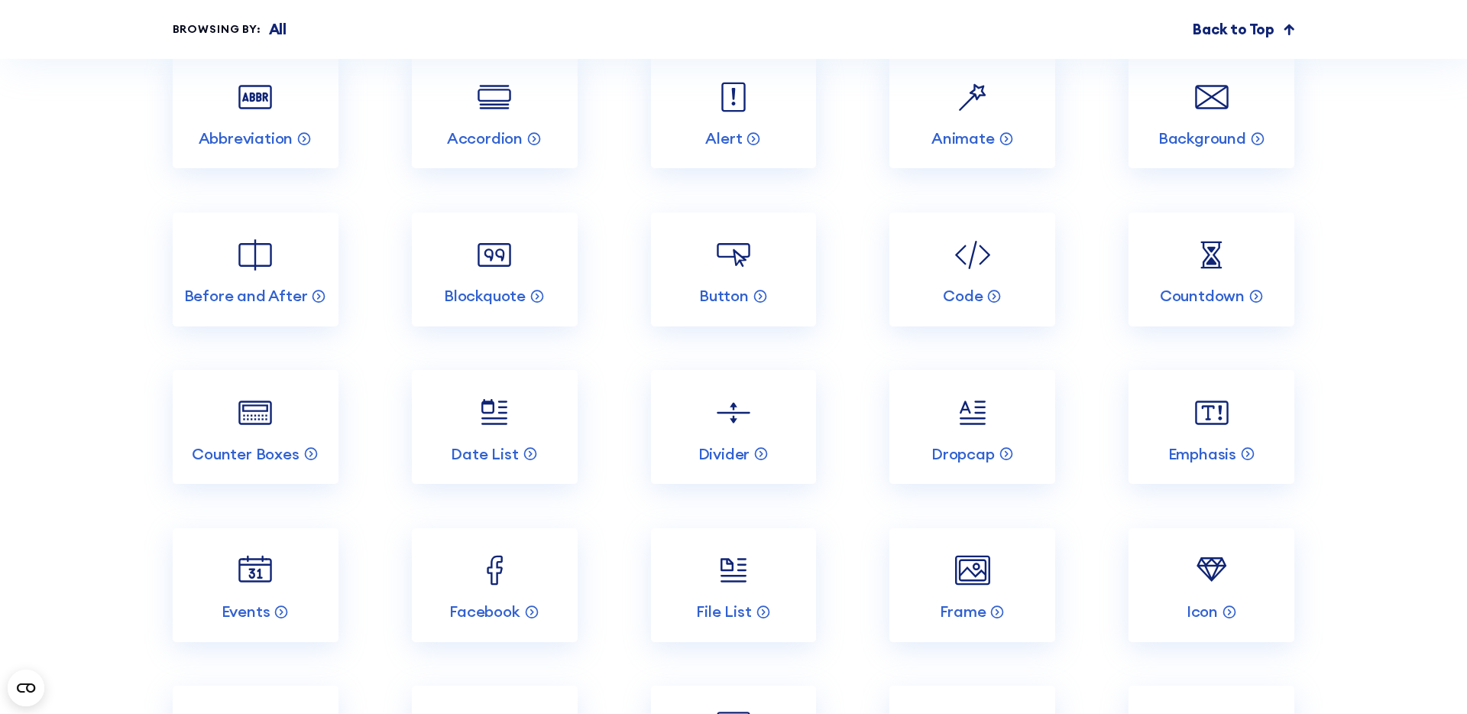
scroll to position [1987, 0]
